Goal: Information Seeking & Learning: Learn about a topic

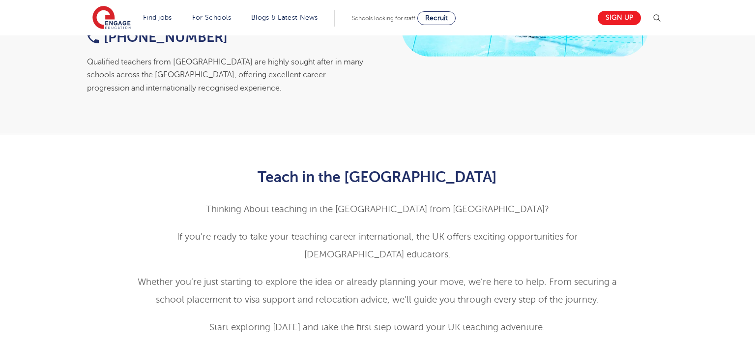
scroll to position [375, 0]
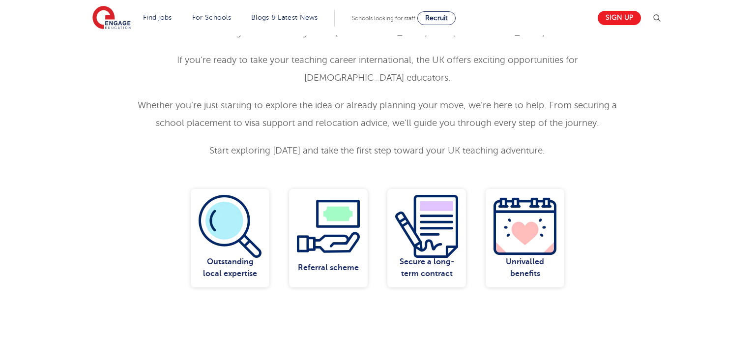
click at [339, 113] on p "Whether you’re just starting to explore the idea or already planning your move,…" at bounding box center [378, 113] width 482 height 35
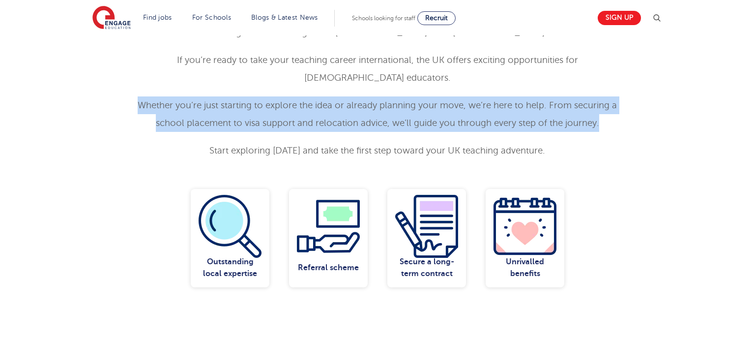
click at [339, 113] on p "Whether you’re just starting to explore the idea or already planning your move,…" at bounding box center [378, 113] width 482 height 35
click at [198, 110] on p "Whether you’re just starting to explore the idea or already planning your move,…" at bounding box center [378, 113] width 482 height 35
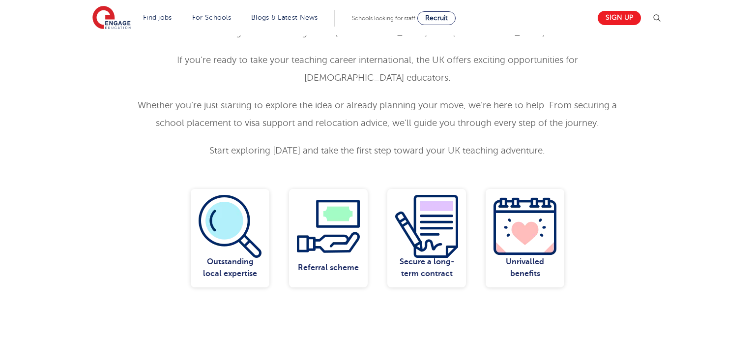
click at [276, 150] on span "Start exploring [DATE] and take the first step toward your UK teaching adventur…" at bounding box center [377, 151] width 336 height 10
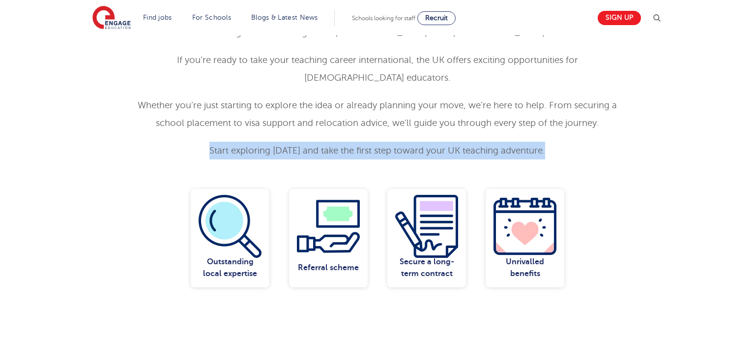
click at [276, 150] on span "Start exploring [DATE] and take the first step toward your UK teaching adventur…" at bounding box center [377, 151] width 336 height 10
